Goal: Book appointment/travel/reservation

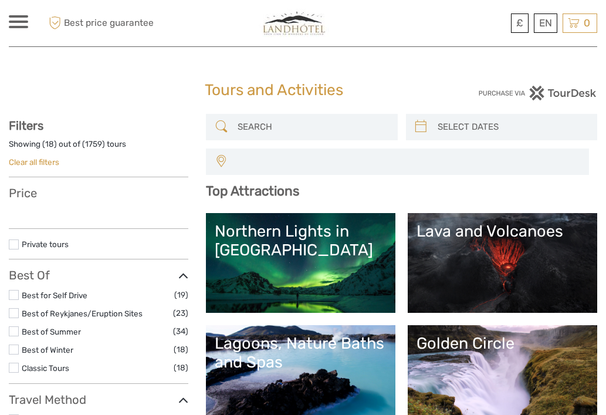
select select
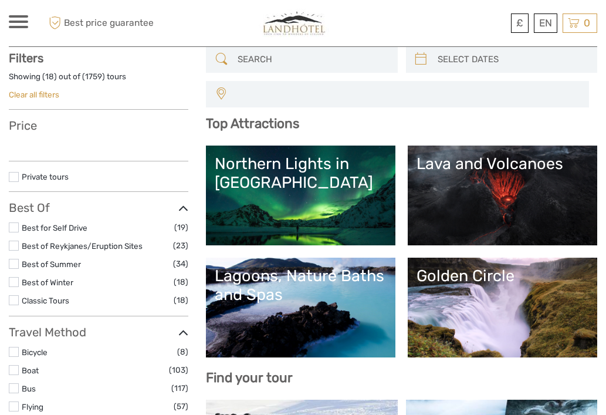
scroll to position [77, 0]
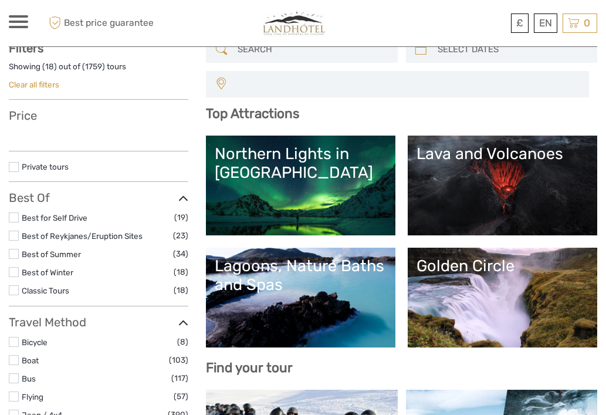
select select
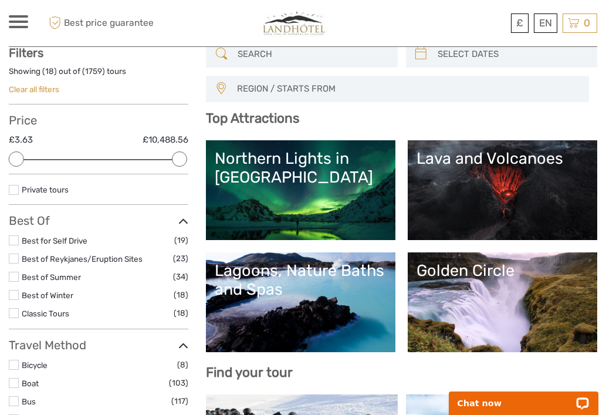
scroll to position [0, 0]
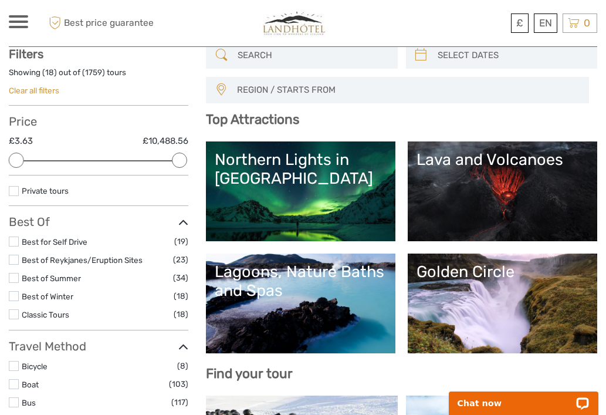
click at [11, 297] on label at bounding box center [14, 296] width 10 height 10
click at [0, 0] on input "checkbox" at bounding box center [0, 0] width 0 height 0
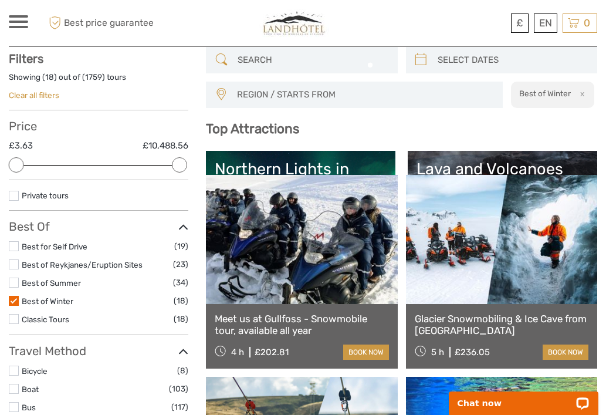
scroll to position [66, 0]
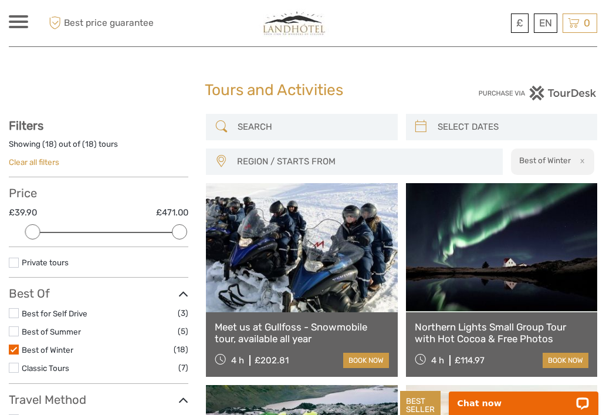
click at [20, 26] on span at bounding box center [18, 27] width 19 height 2
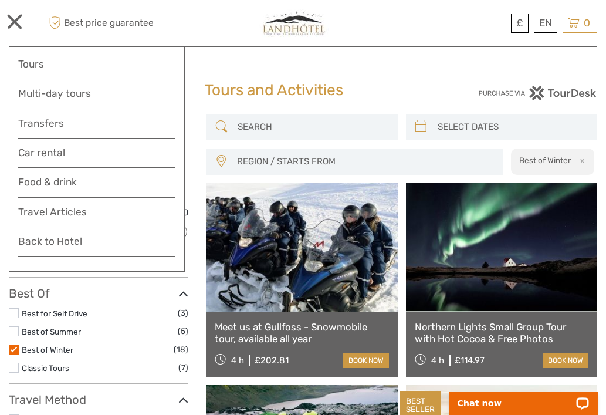
click at [281, 24] on img at bounding box center [294, 23] width 81 height 29
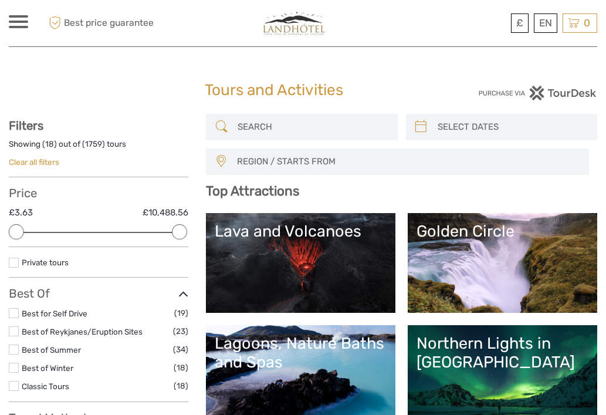
select select
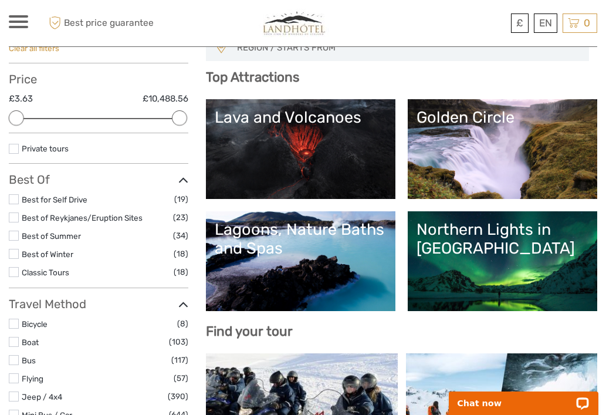
scroll to position [139, 0]
